Goal: Information Seeking & Learning: Learn about a topic

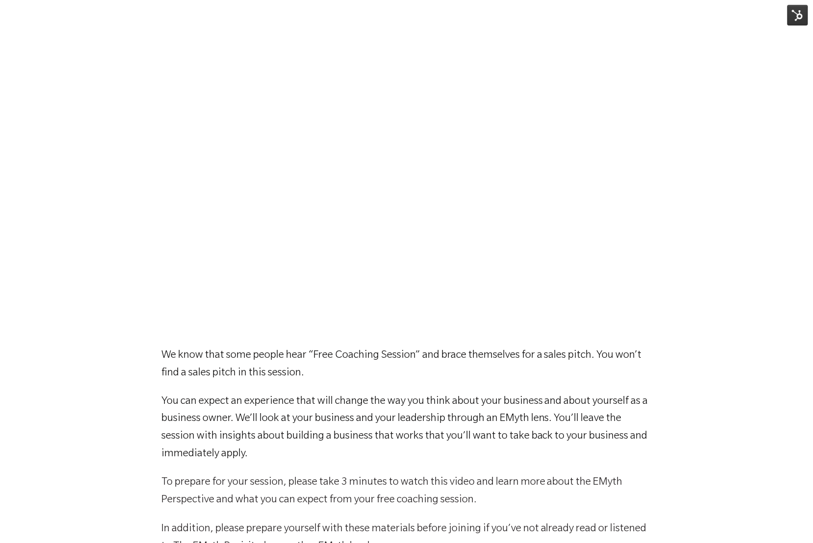
scroll to position [100, 0]
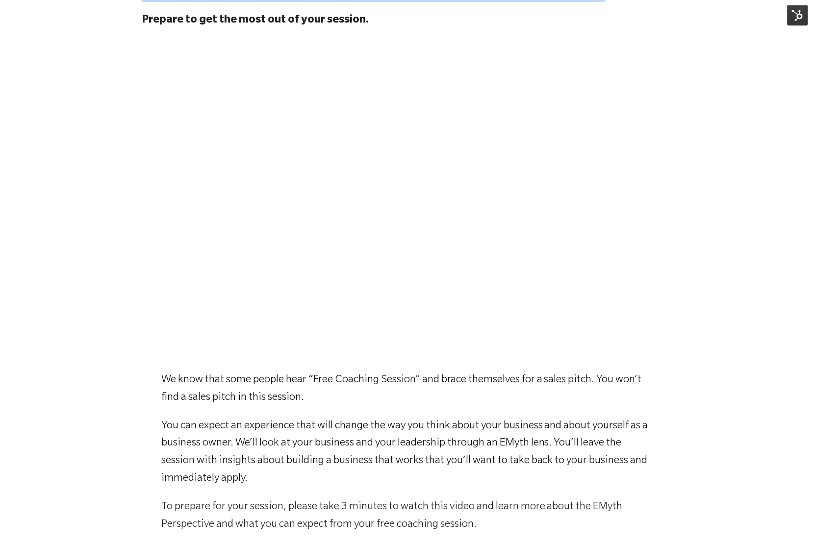
click at [794, 12] on img at bounding box center [798, 15] width 21 height 21
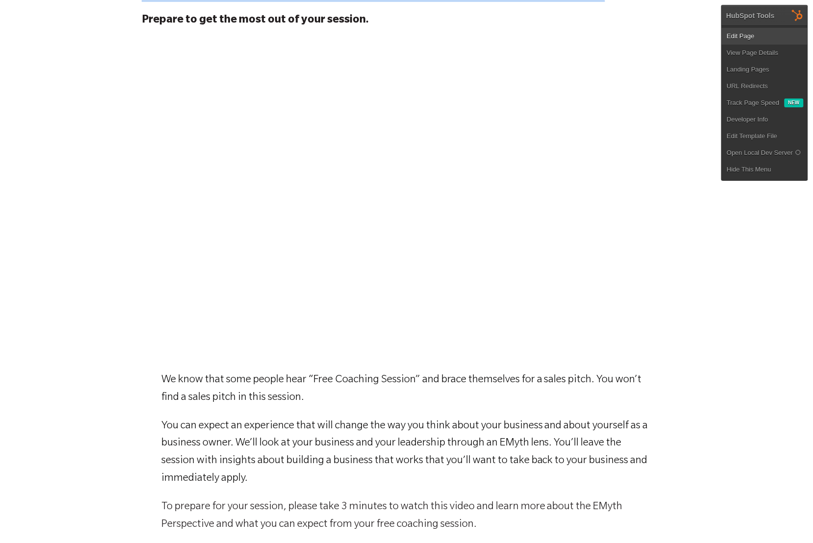
click at [762, 42] on link "Edit Page" at bounding box center [765, 36] width 86 height 17
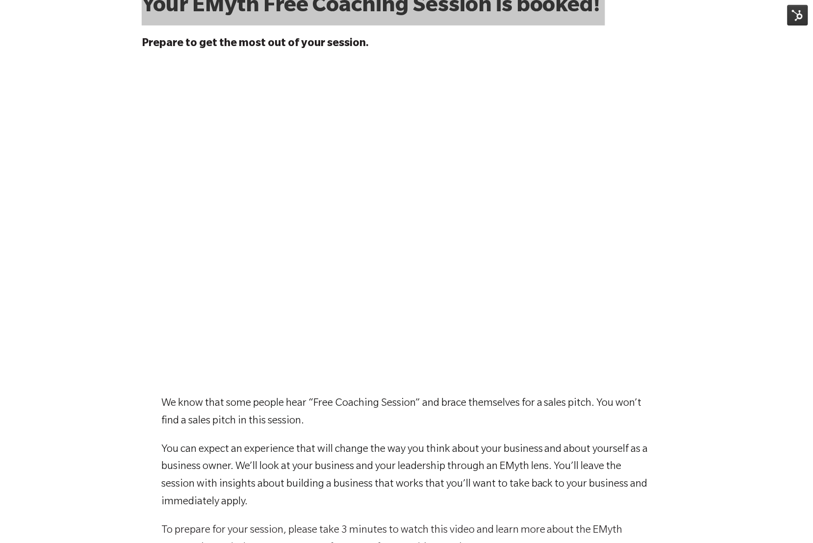
scroll to position [77, 0]
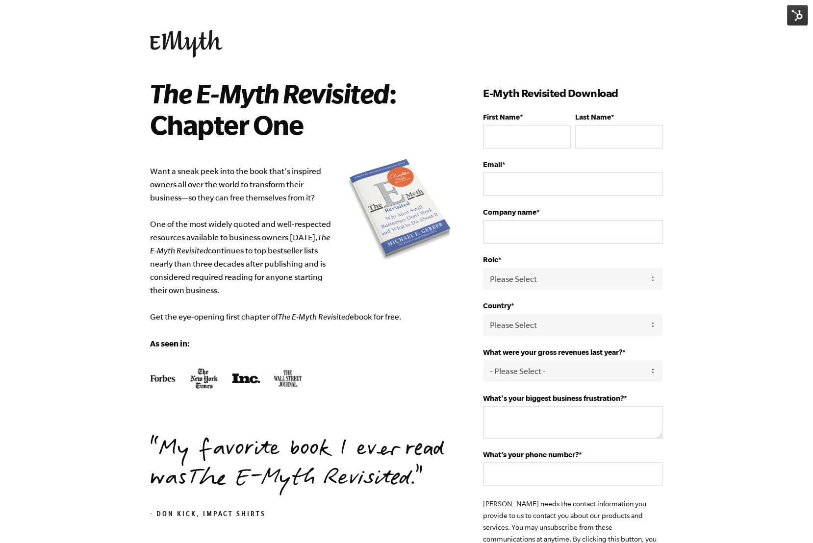
click at [203, 227] on p "Want a sneak peek into the book that’s inspired owners all over the world to tr…" at bounding box center [302, 258] width 304 height 186
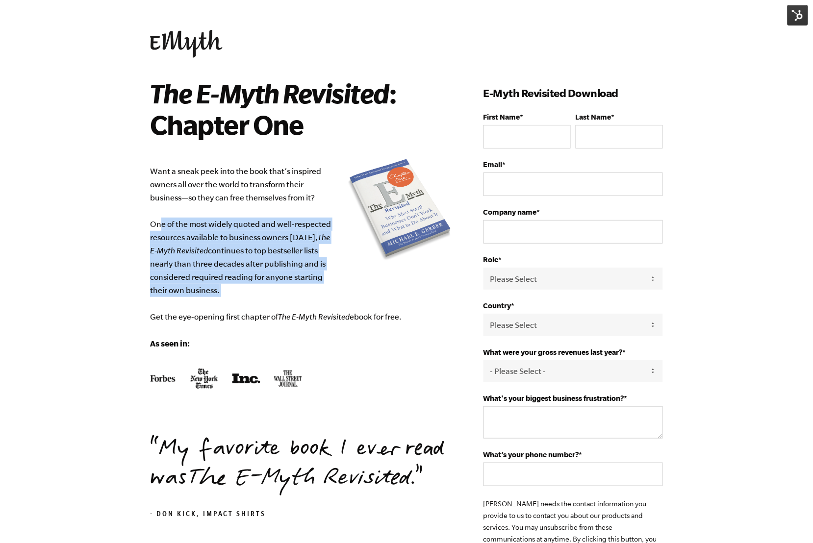
click at [203, 227] on p "Want a sneak peek into the book that’s inspired owners all over the world to tr…" at bounding box center [302, 258] width 304 height 186
copy p "One of the most widely quoted and well-respected resources available to busines…"
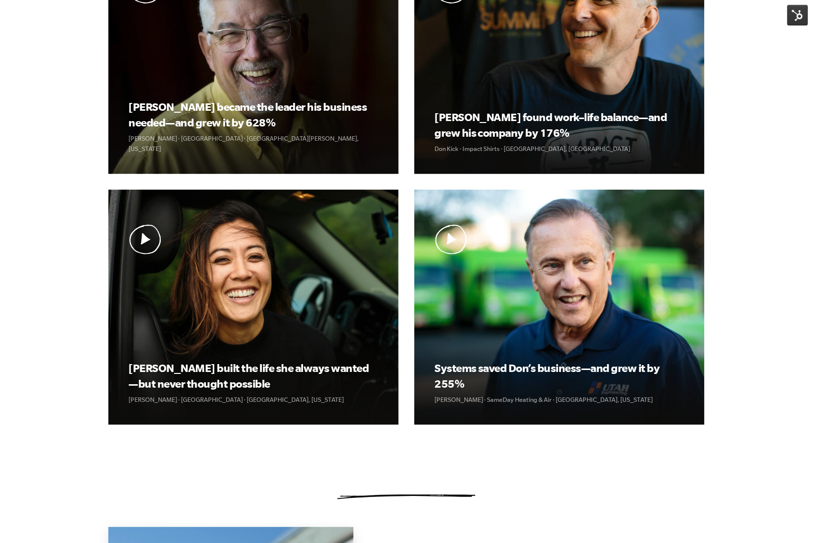
scroll to position [135, 0]
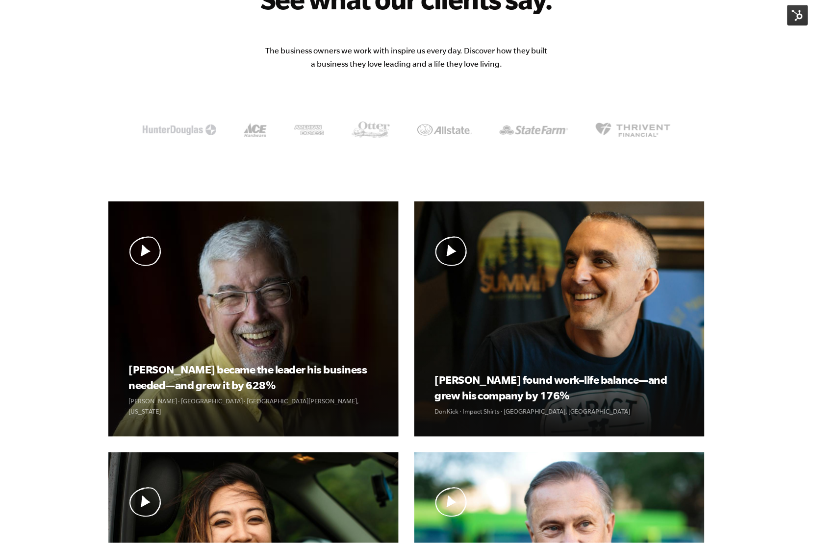
click at [788, 11] on img at bounding box center [798, 15] width 21 height 21
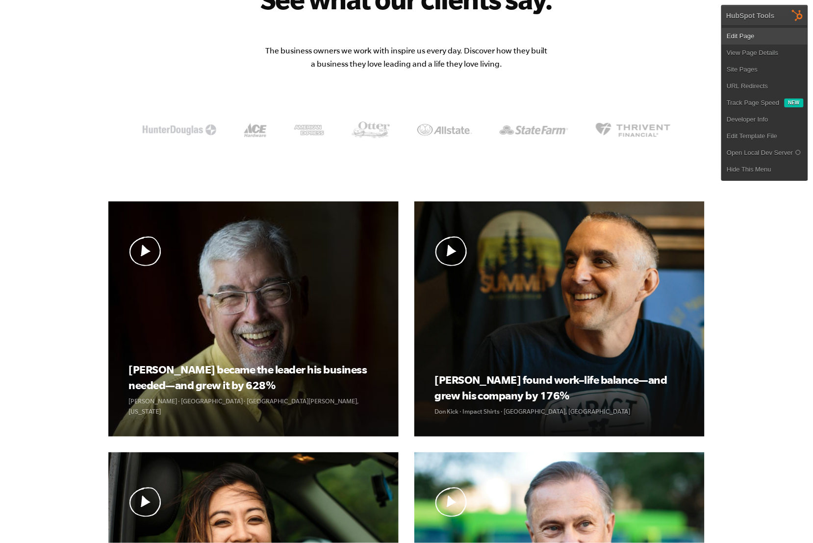
click at [766, 38] on link "Edit Page" at bounding box center [765, 36] width 86 height 17
